Goal: Transaction & Acquisition: Purchase product/service

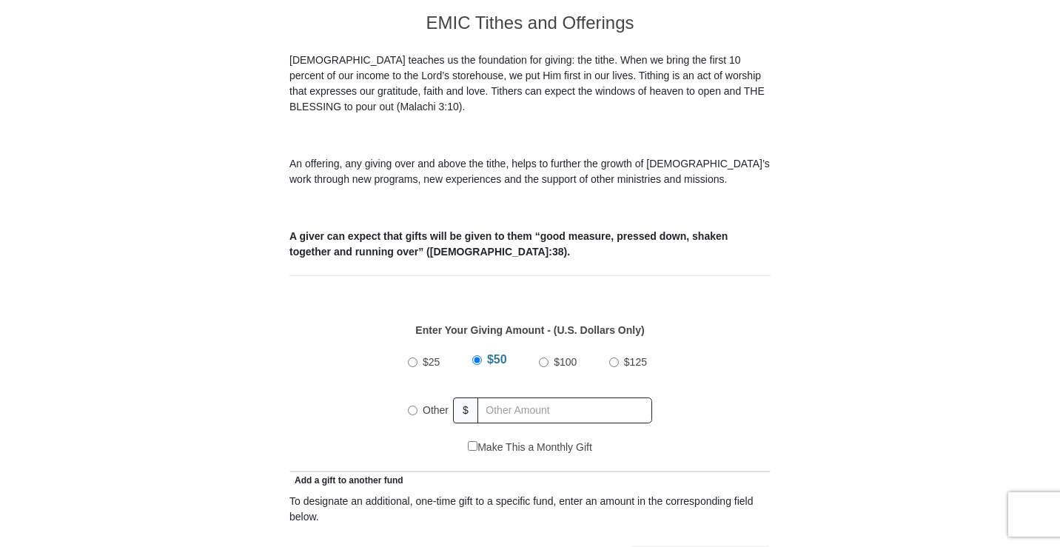
scroll to position [518, 0]
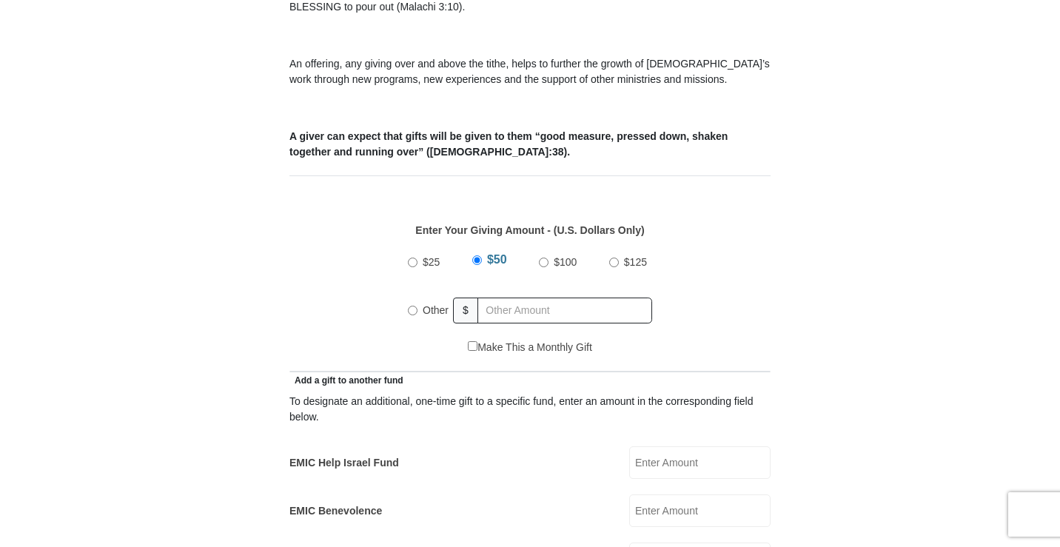
click at [412, 258] on input "$25" at bounding box center [413, 263] width 10 height 10
radio input "true"
click at [653, 447] on input "EMIC Help Israel Fund" at bounding box center [699, 462] width 141 height 33
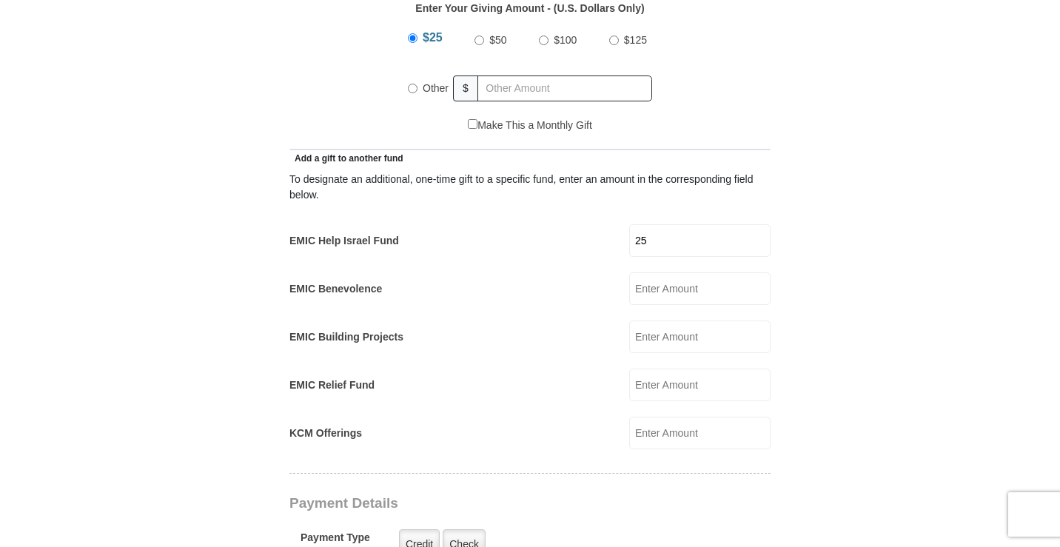
scroll to position [814, 0]
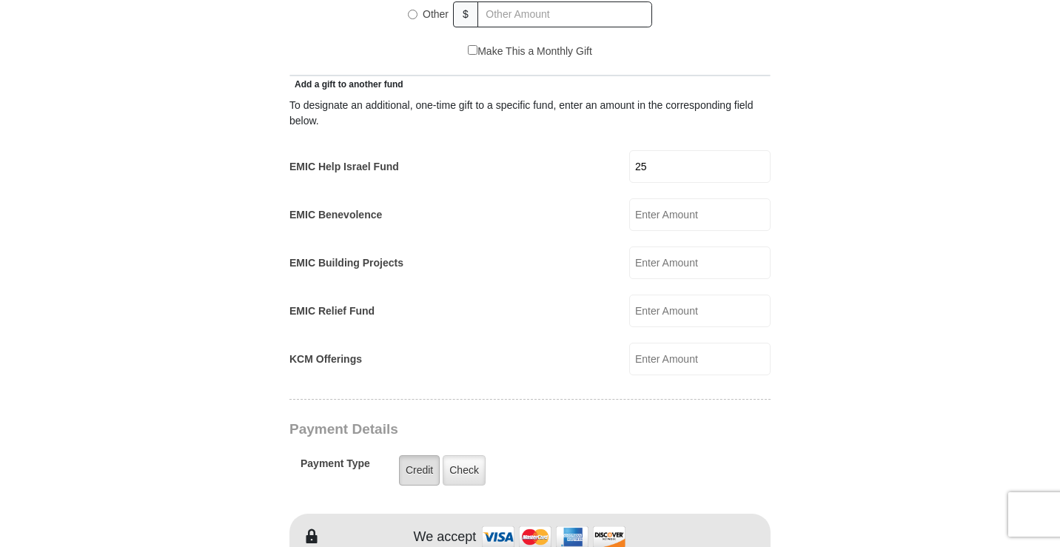
type input "25"
click at [425, 455] on label "Credit" at bounding box center [419, 470] width 41 height 30
click at [0, 0] on input "Credit" at bounding box center [0, 0] width 0 height 0
drag, startPoint x: 416, startPoint y: 450, endPoint x: 865, endPoint y: 440, distance: 449.4
click at [415, 455] on label "Credit" at bounding box center [419, 470] width 41 height 30
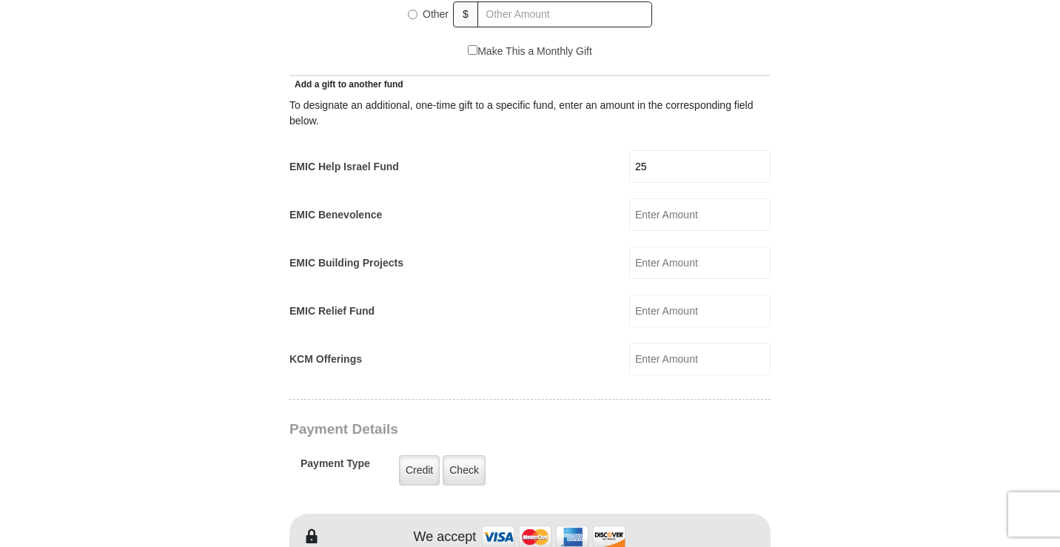
click at [0, 0] on input "Credit" at bounding box center [0, 0] width 0 height 0
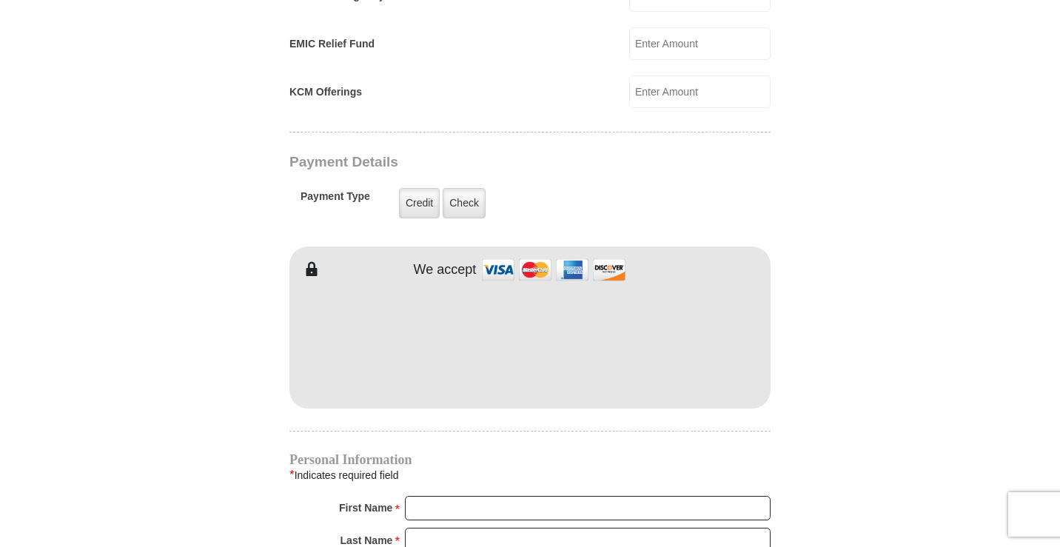
scroll to position [1110, 0]
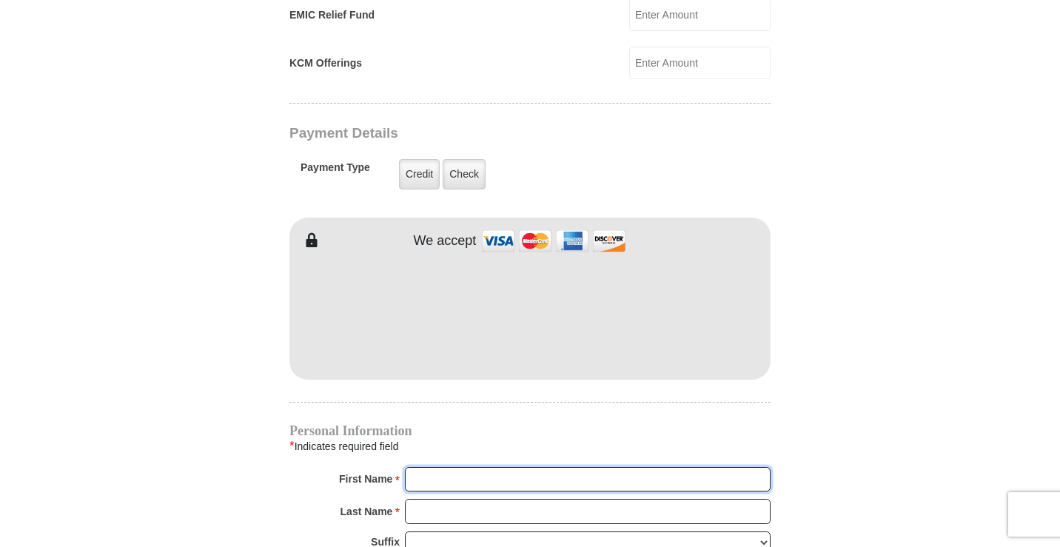
click at [431, 467] on input "First Name *" at bounding box center [588, 479] width 366 height 25
type input "Mary"
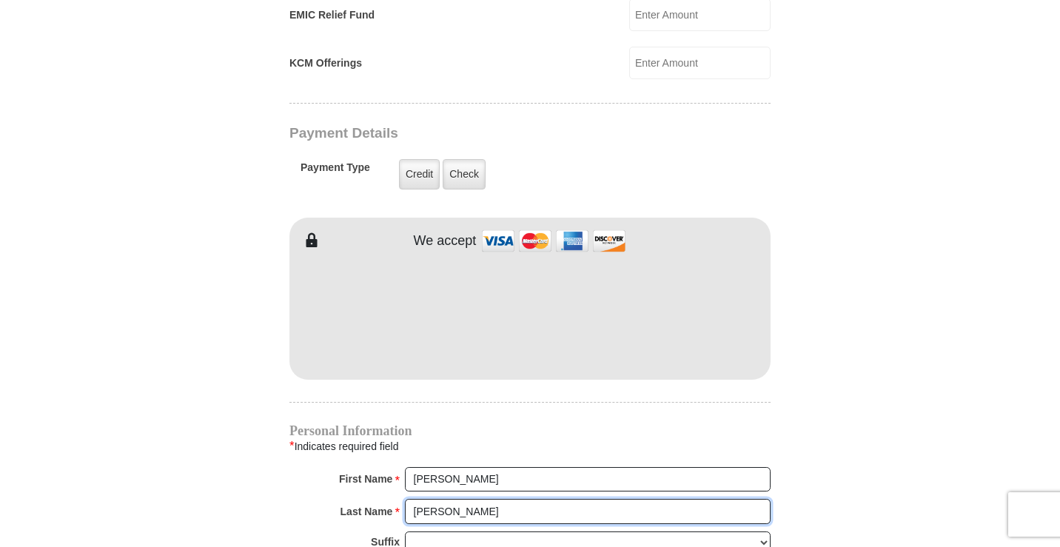
type input "Halady"
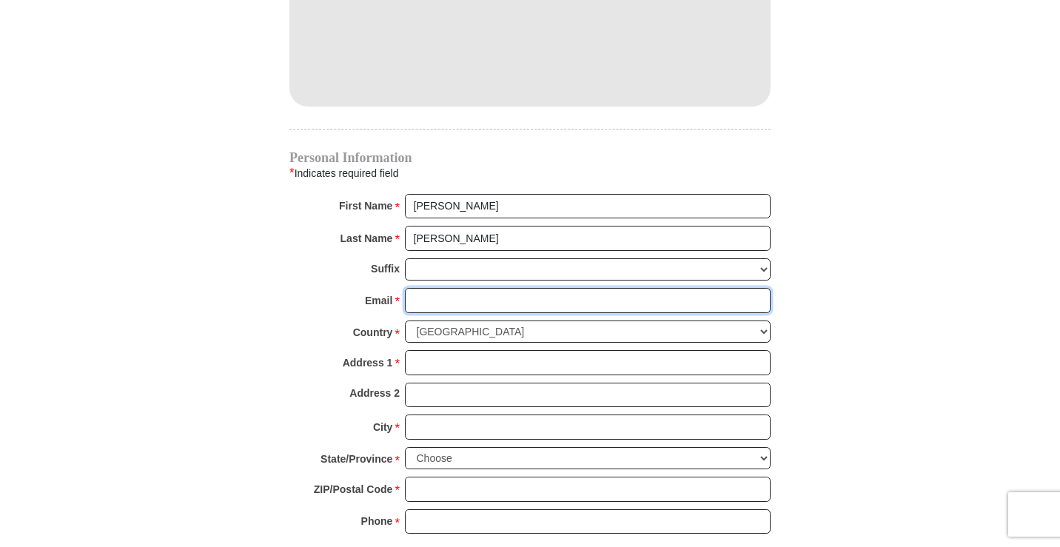
scroll to position [1393, 0]
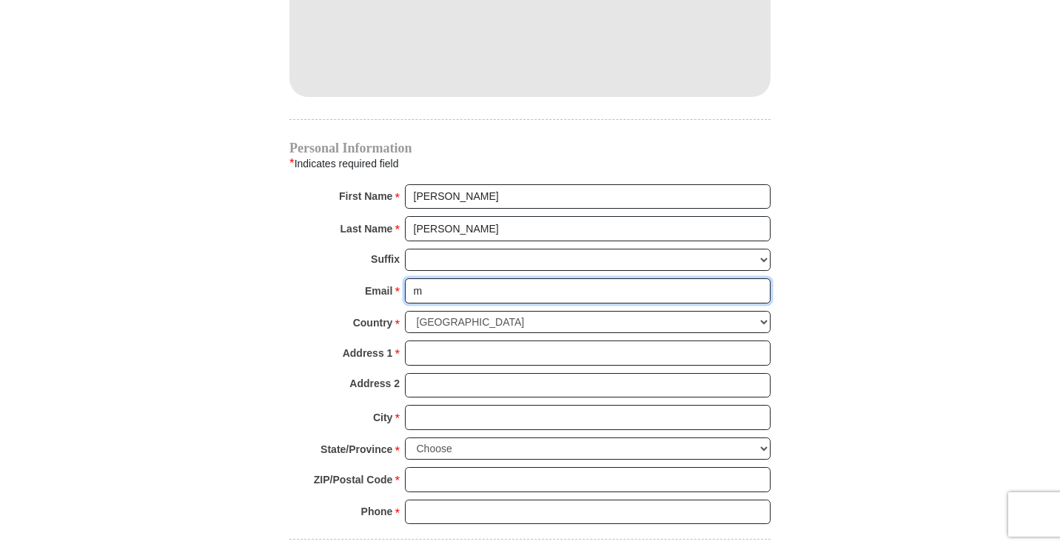
type input "maryhalady@yahoo.com"
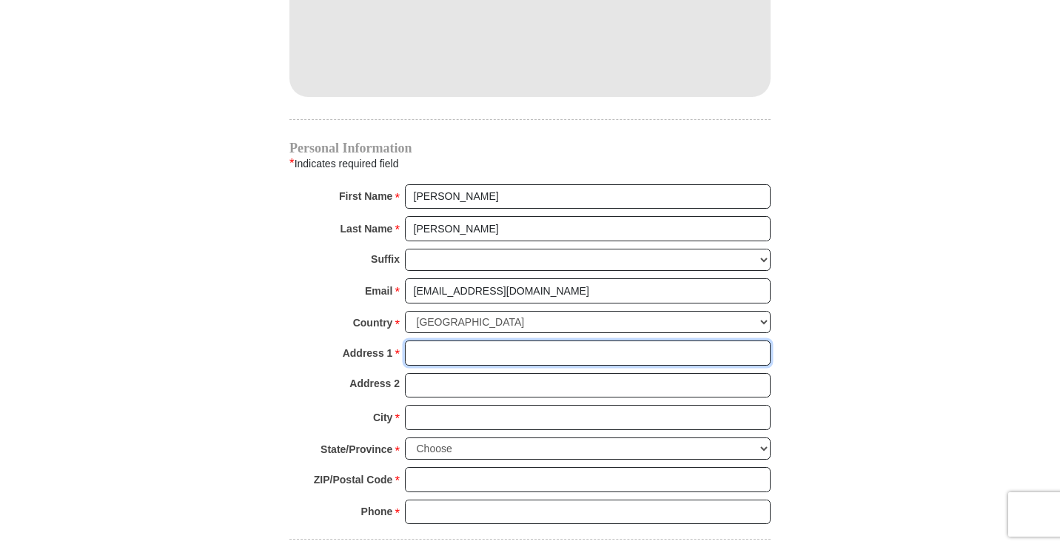
type input "1609 Yucca St."
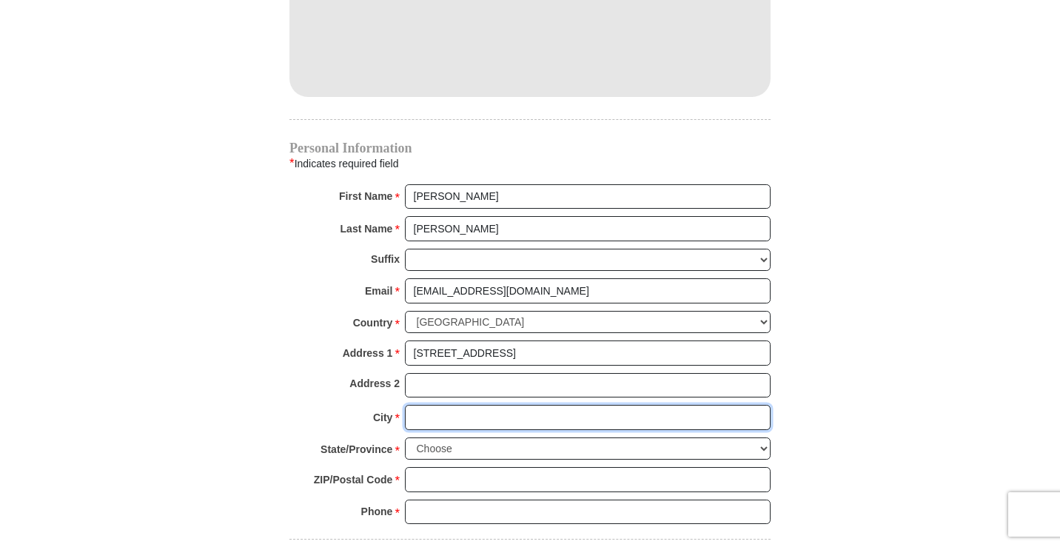
type input "Iowa Park"
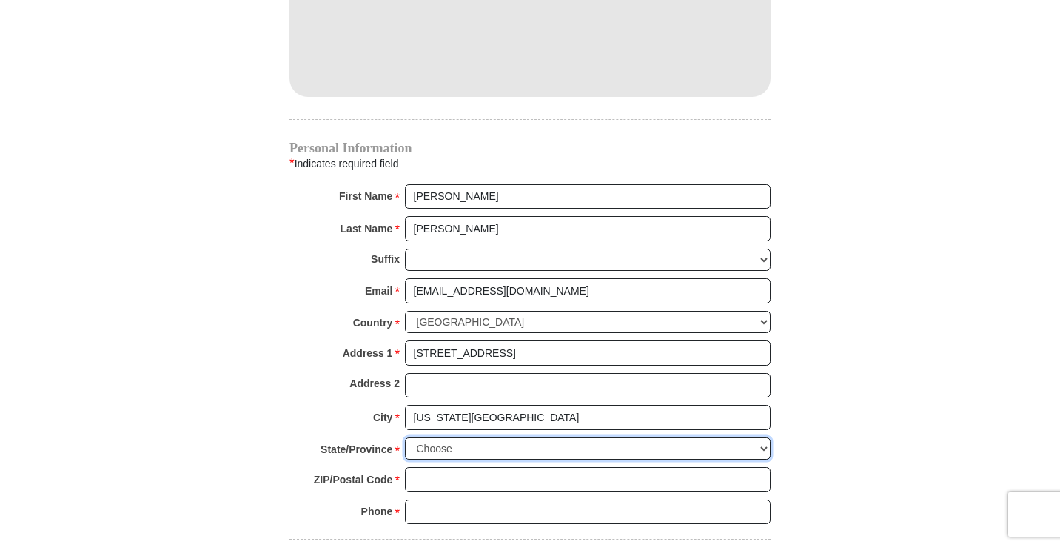
select select "TX"
type input "76367"
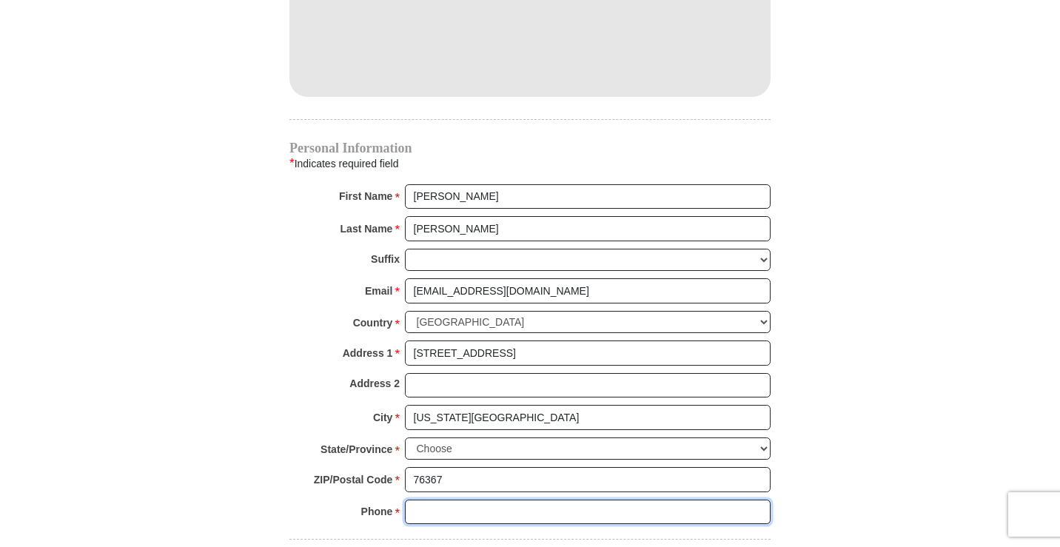
type input "9407048585"
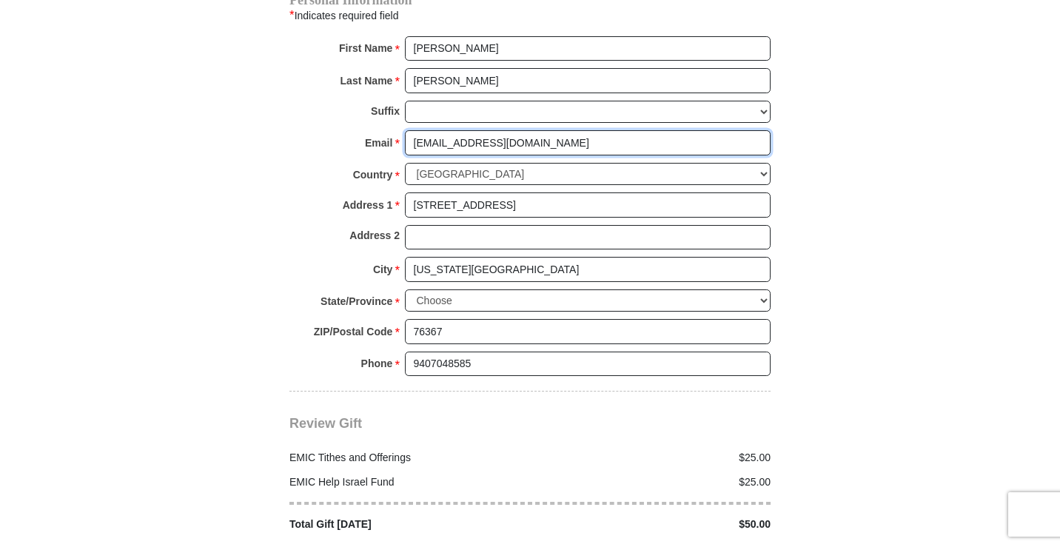
scroll to position [1615, 0]
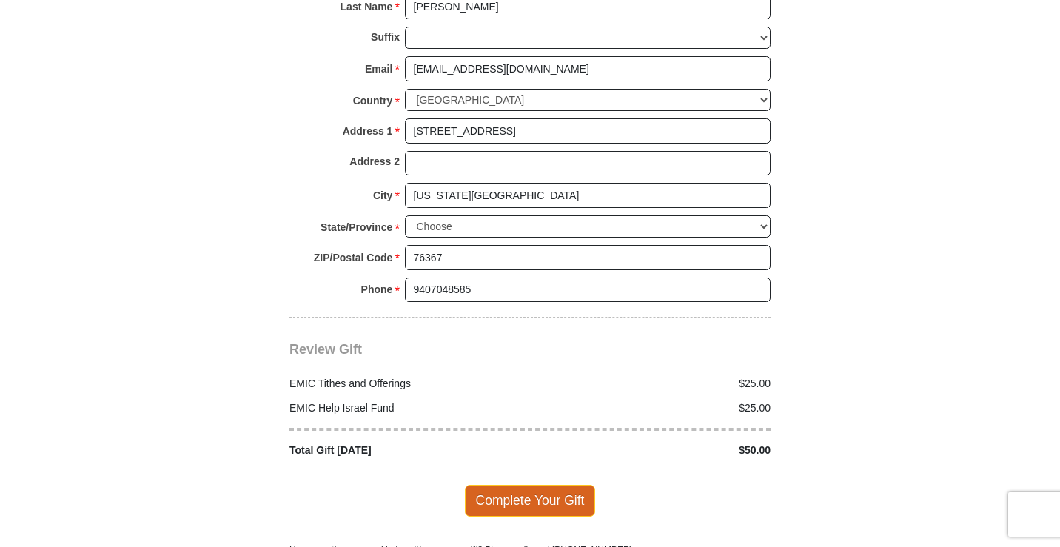
click at [529, 485] on span "Complete Your Gift" at bounding box center [530, 500] width 131 height 31
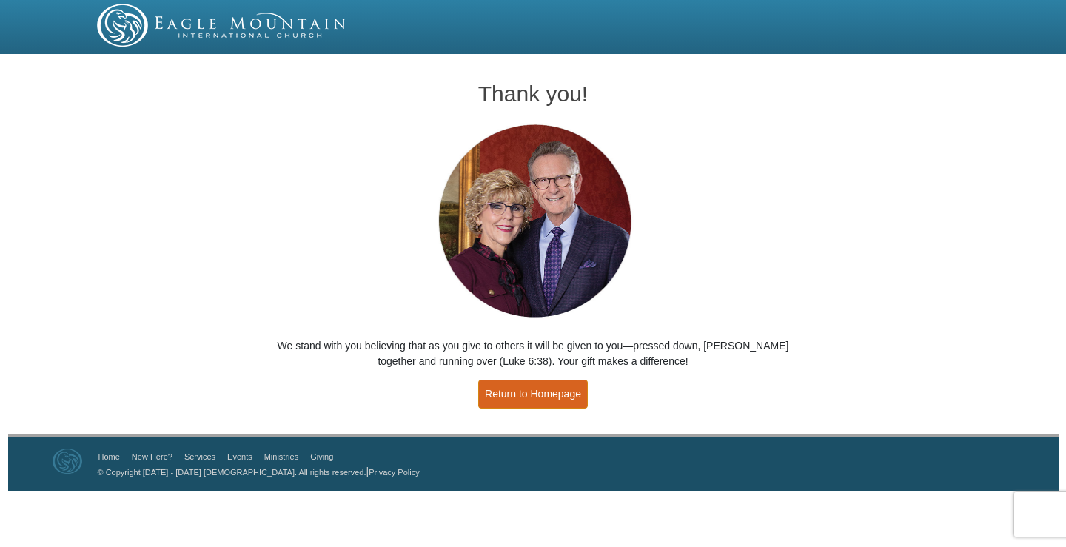
click at [529, 400] on link "Return to Homepage" at bounding box center [533, 394] width 110 height 29
